Goal: Task Accomplishment & Management: Complete application form

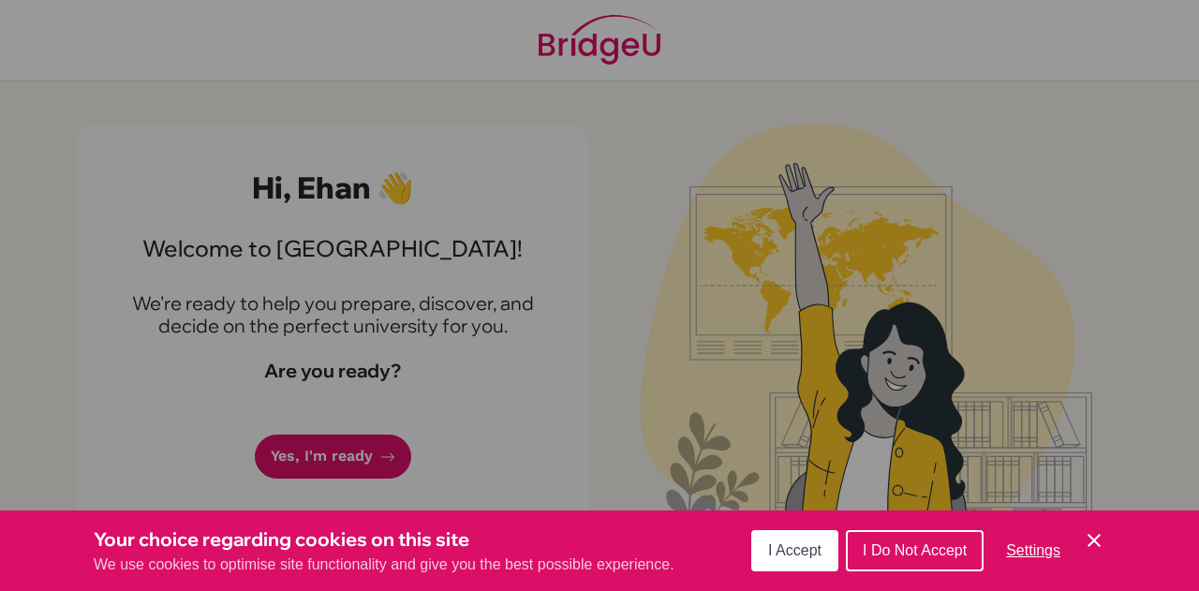
click at [892, 539] on button "I Do Not Accept" at bounding box center [915, 550] width 138 height 41
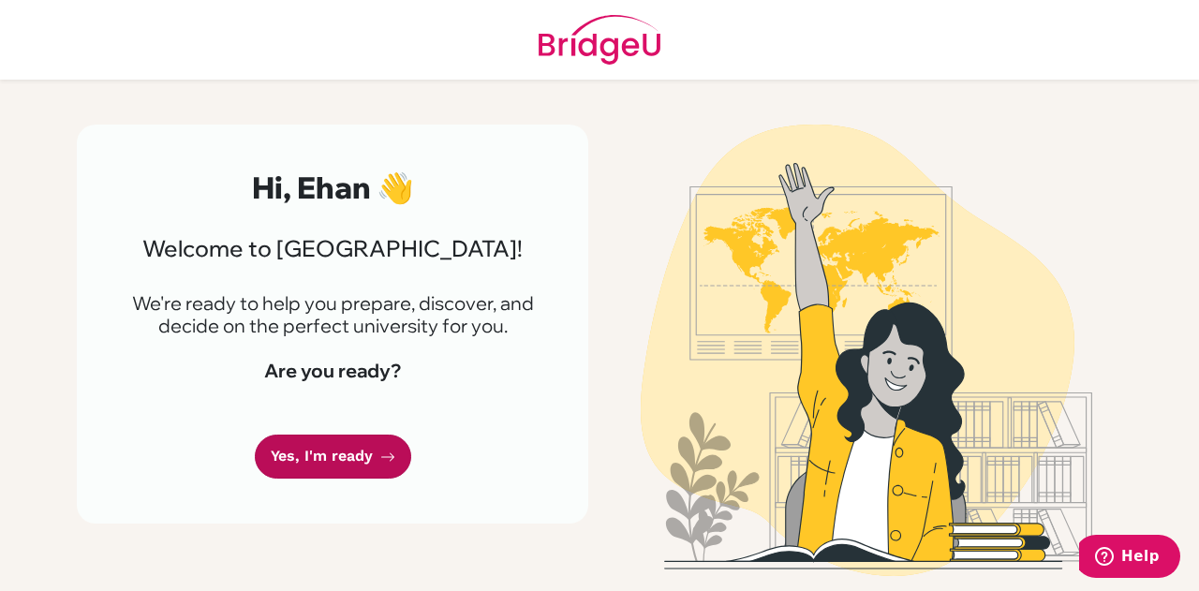
click at [367, 445] on link "Yes, I'm ready" at bounding box center [333, 457] width 156 height 44
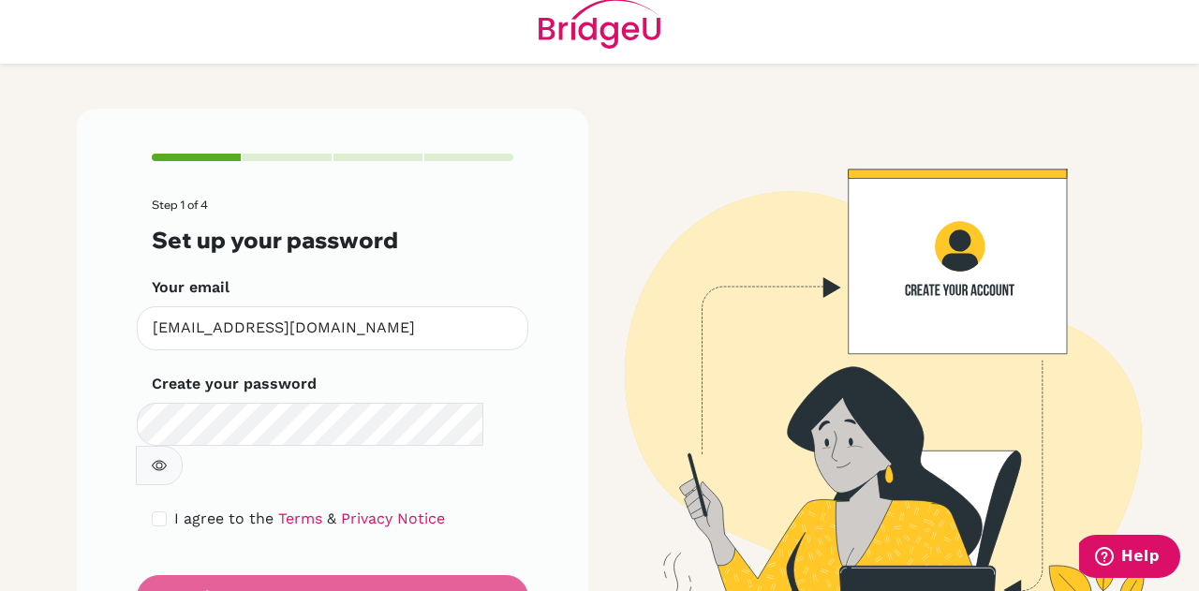
scroll to position [63, 0]
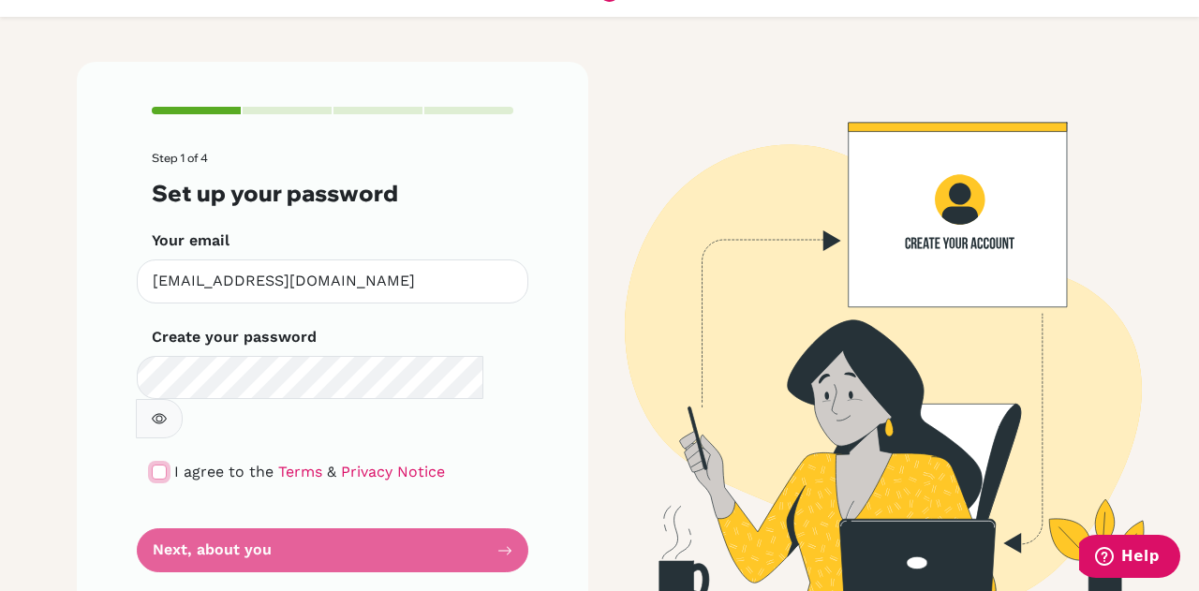
click at [156, 465] on input "checkbox" at bounding box center [159, 472] width 15 height 15
checkbox input "true"
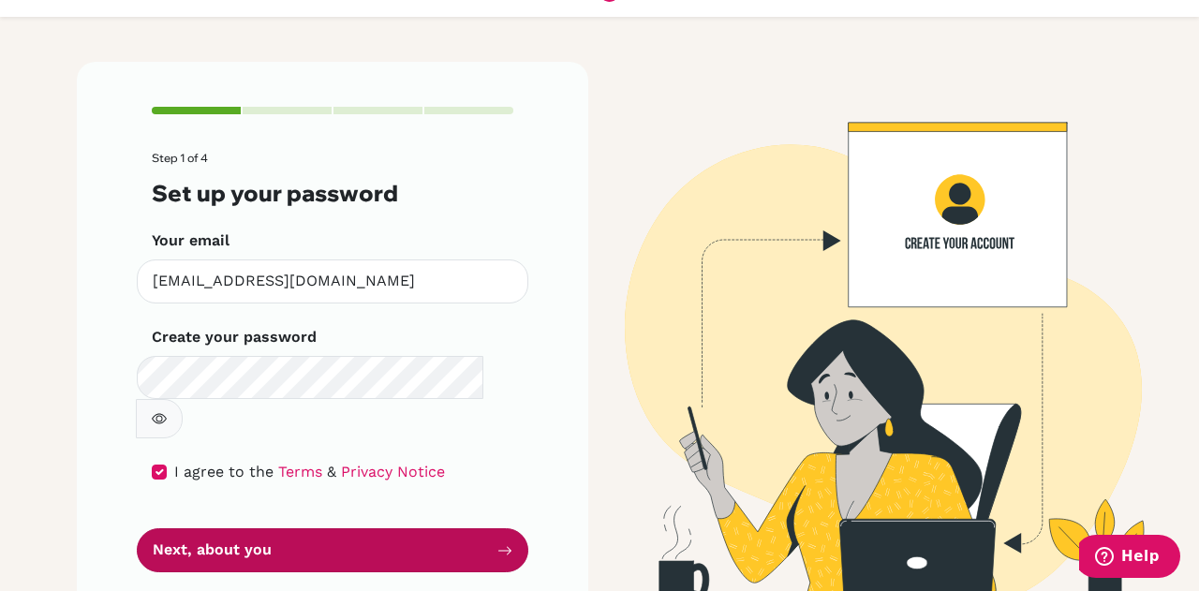
click at [239, 528] on button "Next, about you" at bounding box center [333, 550] width 392 height 44
